Goal: Check status: Check status

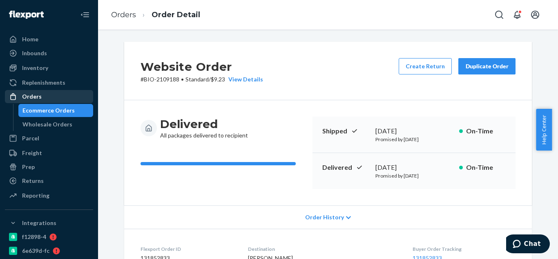
click at [50, 95] on div "Orders" at bounding box center [49, 96] width 87 height 11
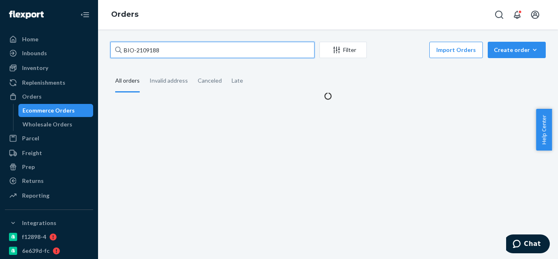
click at [188, 50] on input "BIO-2109188" at bounding box center [212, 50] width 204 height 16
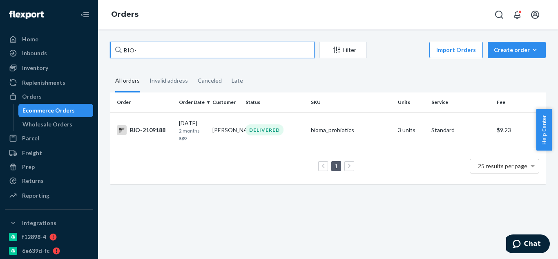
paste input "2750505"
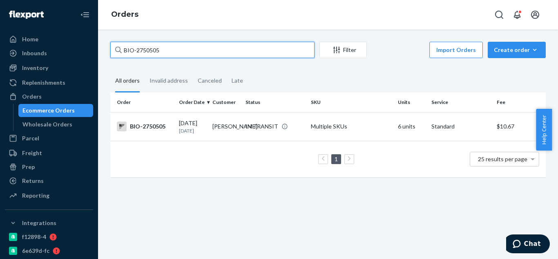
type input "BIO-2750505"
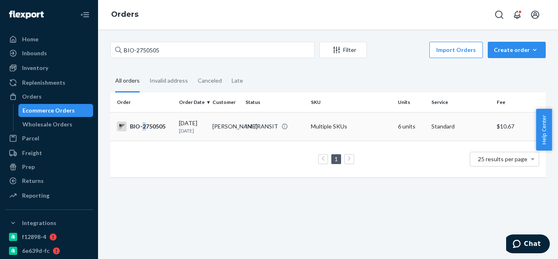
click at [146, 126] on div "BIO-2750505" at bounding box center [145, 126] width 56 height 10
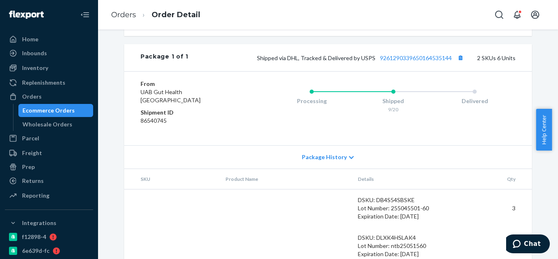
scroll to position [327, 0]
click at [457, 63] on button "Copy tracking number" at bounding box center [460, 57] width 11 height 11
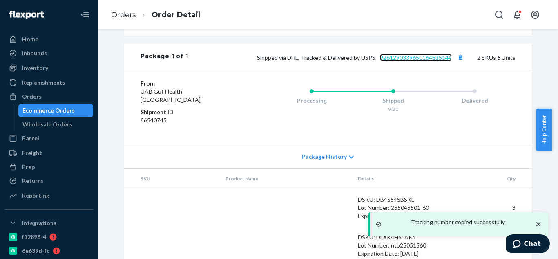
click at [419, 61] on link "9261290339650164535144" at bounding box center [416, 57] width 72 height 7
click at [459, 63] on button "Copy tracking number" at bounding box center [460, 57] width 11 height 11
